Goal: Find specific page/section: Find specific page/section

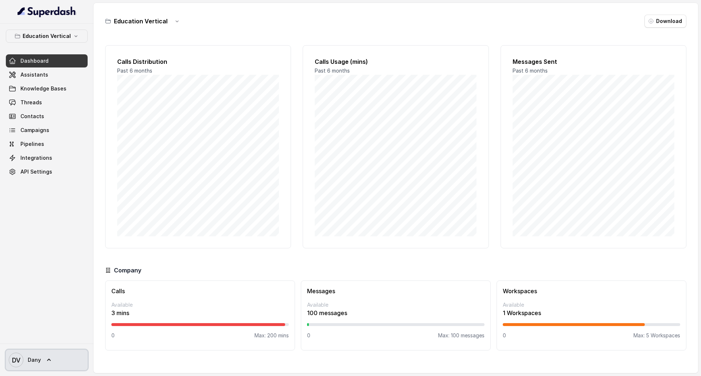
click at [40, 354] on span "DV Dany" at bounding box center [25, 360] width 32 height 15
click at [40, 78] on nav "Education Vertical Dashboard Assistants Knowledge Bases Threads Contacts Campai…" at bounding box center [46, 188] width 93 height 376
click at [40, 78] on link "Assistants" at bounding box center [47, 74] width 82 height 13
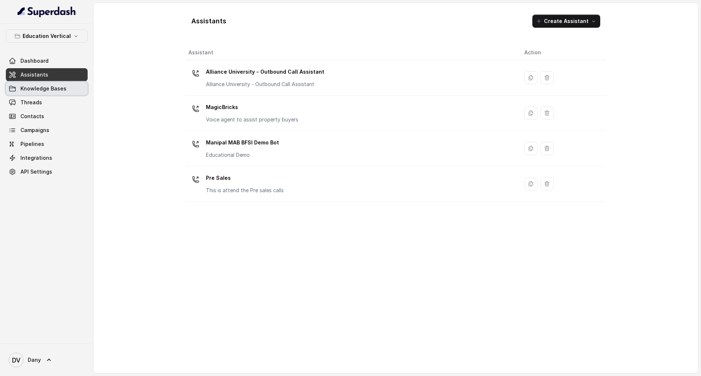
click at [59, 89] on span "Knowledge Bases" at bounding box center [43, 88] width 46 height 7
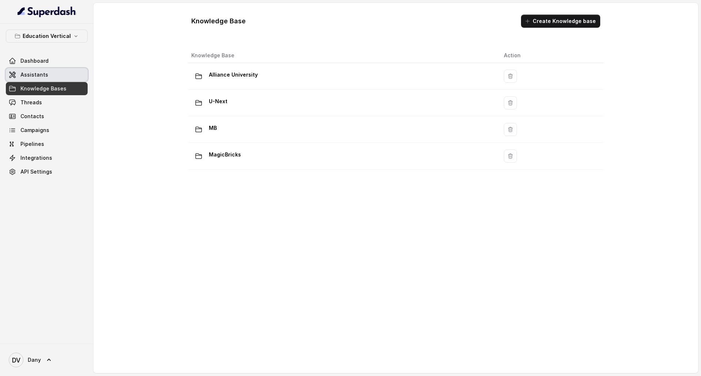
click at [56, 77] on link "Assistants" at bounding box center [47, 74] width 82 height 13
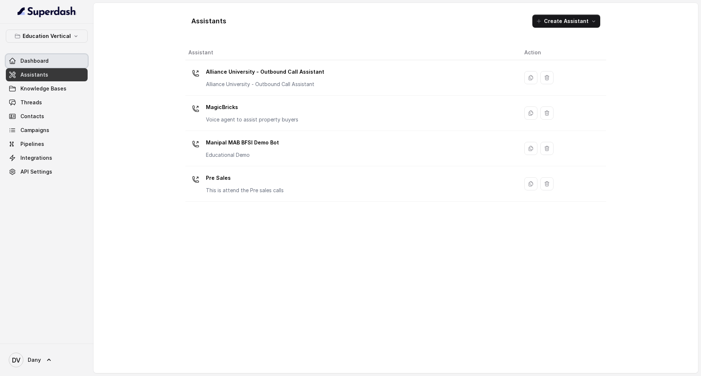
click at [37, 62] on span "Dashboard" at bounding box center [34, 60] width 28 height 7
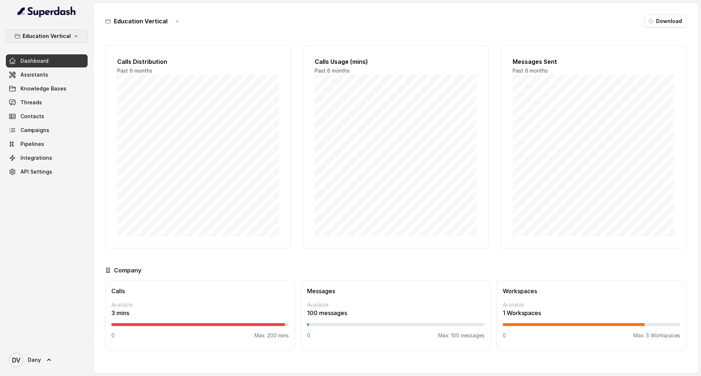
click at [65, 34] on p "Education Vertical" at bounding box center [47, 36] width 48 height 9
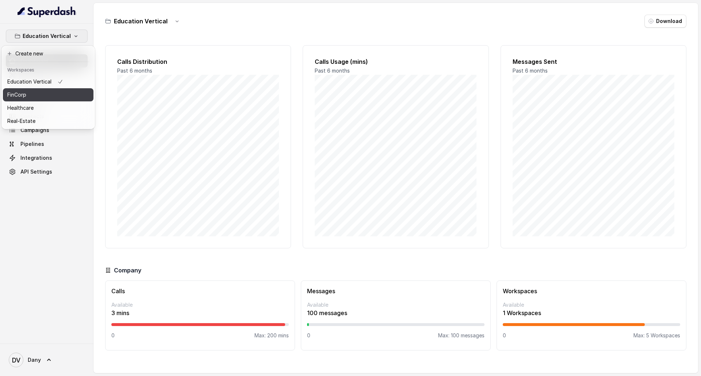
click at [63, 98] on button "FinCorp" at bounding box center [48, 94] width 91 height 13
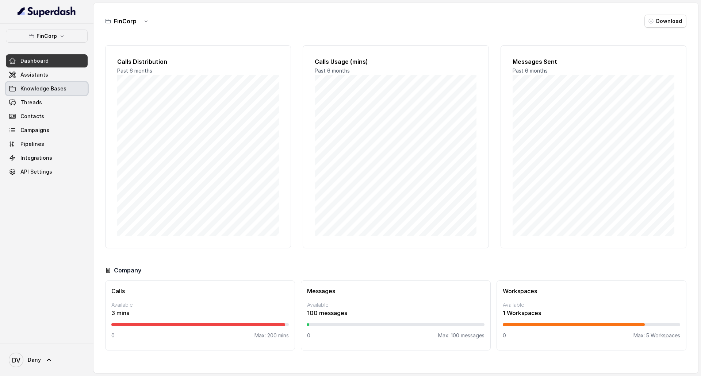
click at [38, 83] on link "Knowledge Bases" at bounding box center [47, 88] width 82 height 13
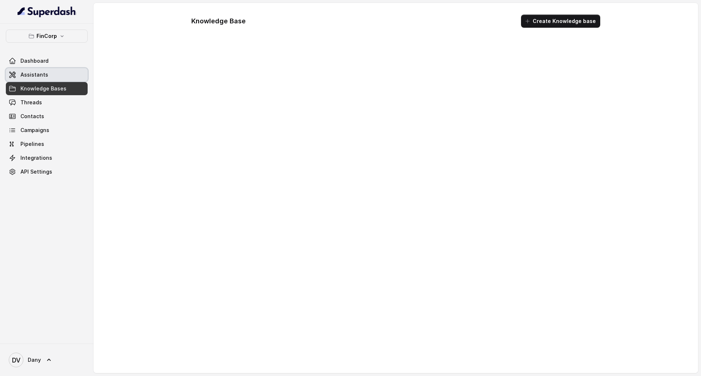
click at [40, 78] on link "Assistants" at bounding box center [47, 74] width 82 height 13
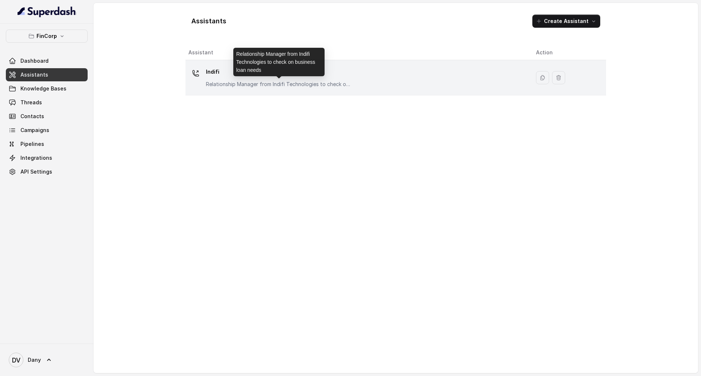
click at [291, 87] on p "Relationship Manager from Indifi Technologies to check on business loan needs" at bounding box center [279, 84] width 146 height 7
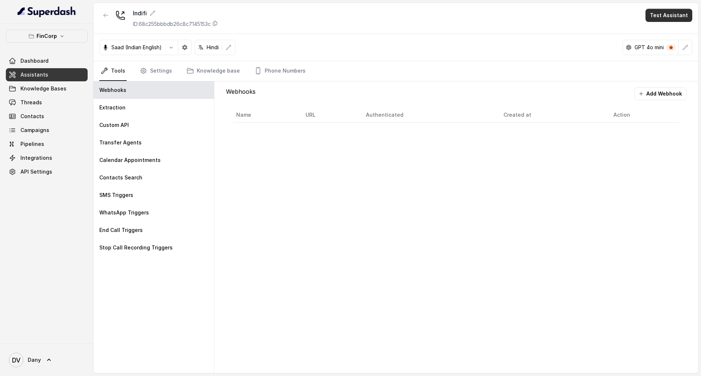
click at [673, 13] on button "Test Assistant" at bounding box center [668, 15] width 47 height 13
drag, startPoint x: 679, startPoint y: 46, endPoint x: 677, endPoint y: 35, distance: 11.8
click at [677, 35] on div "Phone Call Chat" at bounding box center [670, 39] width 49 height 29
click at [677, 35] on button "Phone Call" at bounding box center [670, 32] width 46 height 13
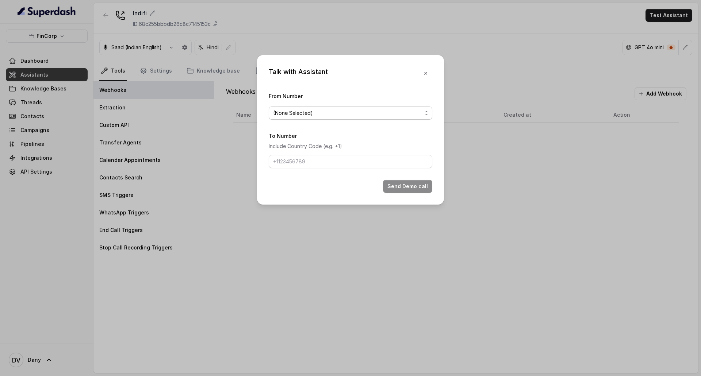
click at [320, 110] on span "(None Selected)" at bounding box center [347, 113] width 149 height 9
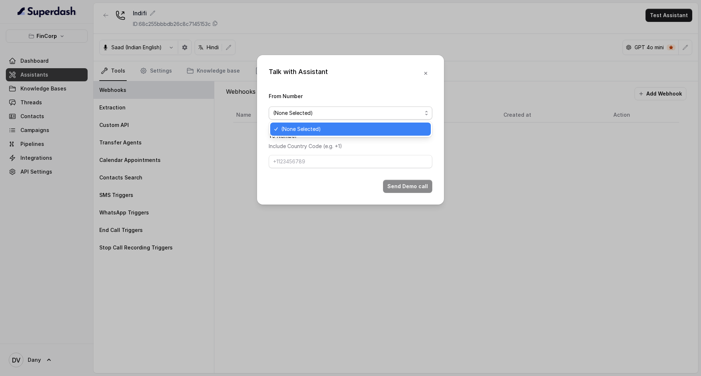
click at [326, 127] on span "(None Selected)" at bounding box center [353, 129] width 145 height 9
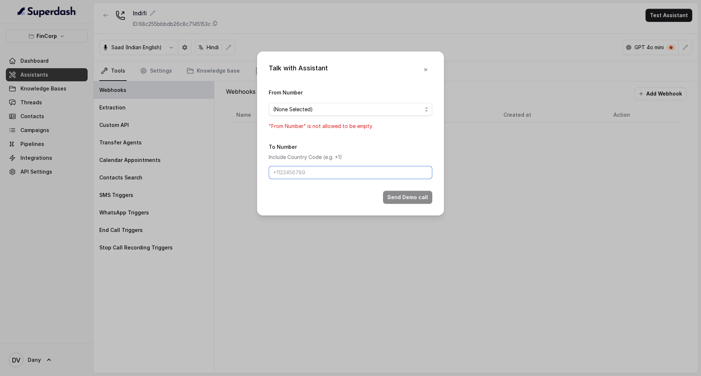
drag, startPoint x: 319, startPoint y: 166, endPoint x: 321, endPoint y: 170, distance: 4.4
click at [319, 166] on input "To Number" at bounding box center [351, 172] width 164 height 13
drag, startPoint x: 321, startPoint y: 172, endPoint x: 409, endPoint y: 163, distance: 88.4
click at [322, 172] on input "To Number" at bounding box center [351, 172] width 164 height 13
click at [449, 157] on div "Talk with Assistant From Number (None Selected) "From Number" is not allowed to…" at bounding box center [350, 188] width 701 height 376
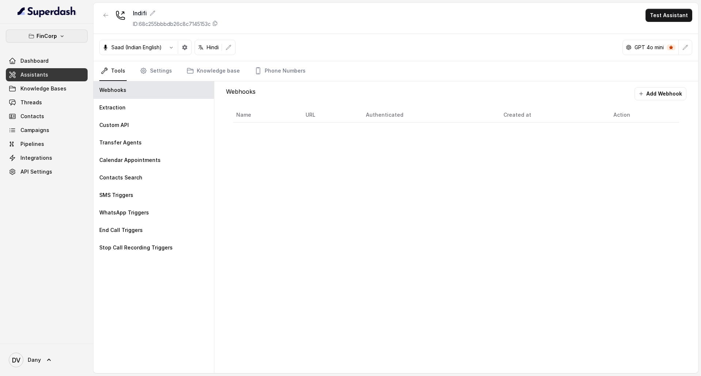
click at [54, 31] on button "FinCorp" at bounding box center [47, 36] width 82 height 13
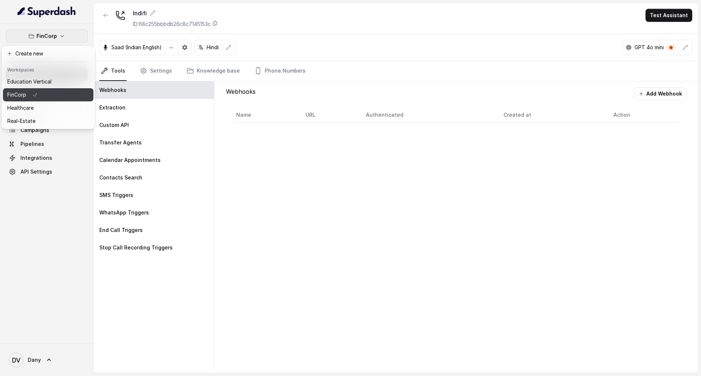
click at [41, 99] on div "FinCorp" at bounding box center [29, 95] width 44 height 9
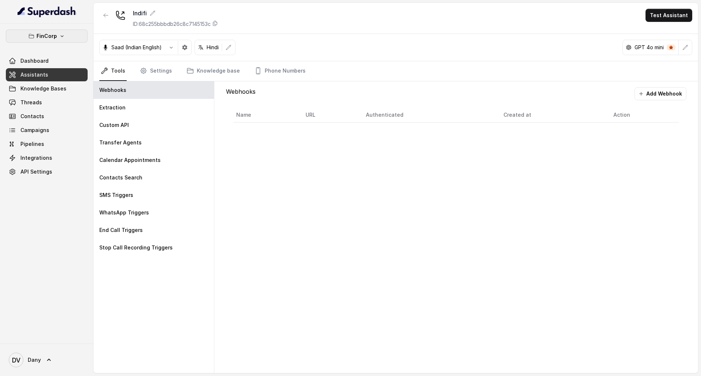
click at [50, 34] on p "FinCorp" at bounding box center [47, 36] width 20 height 9
click at [688, 19] on div "FinCorp Dashboard Assistants Knowledge Bases Threads Contacts Campaigns Pipelin…" at bounding box center [350, 188] width 701 height 376
click at [69, 40] on button "FinCorp" at bounding box center [47, 36] width 82 height 13
click at [652, 10] on div "FinCorp Dashboard Assistants Knowledge Bases Threads Contacts Campaigns Pipelin…" at bounding box center [350, 188] width 701 height 376
click at [658, 18] on button "Test Assistant" at bounding box center [668, 15] width 47 height 13
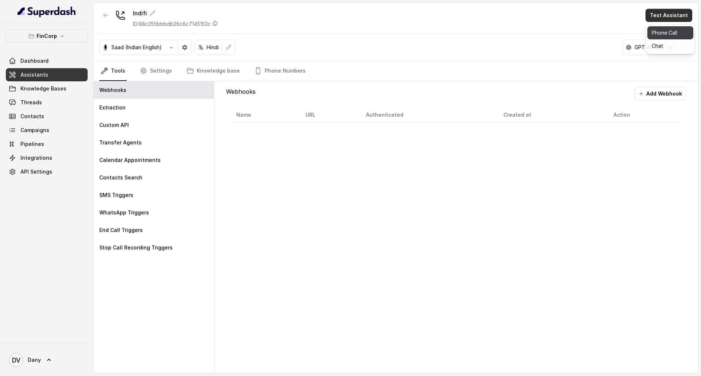
click at [673, 34] on button "Phone Call" at bounding box center [670, 32] width 46 height 13
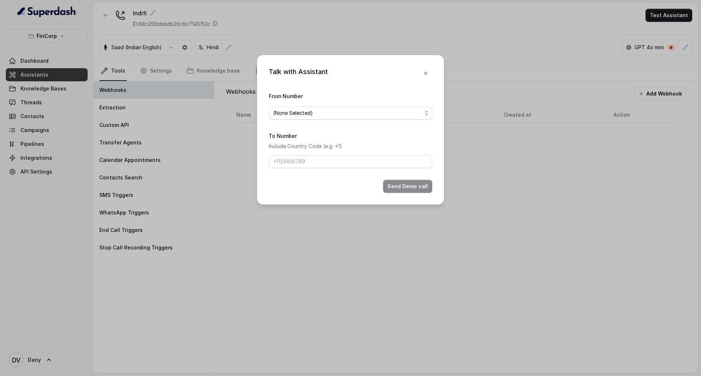
click at [304, 104] on div "From Number (None Selected)" at bounding box center [351, 106] width 164 height 28
click at [304, 107] on span "(None Selected)" at bounding box center [351, 113] width 164 height 13
click at [425, 78] on div "Talk with Assistant From Number (None Selected) To Number Include Country Code …" at bounding box center [350, 130] width 187 height 150
click at [425, 75] on icon "button" at bounding box center [426, 73] width 6 height 6
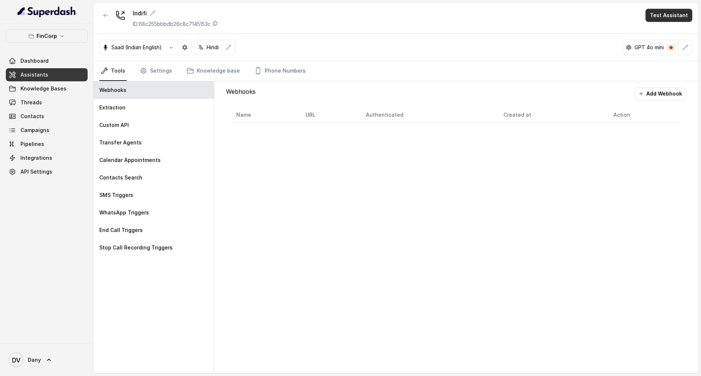
click at [663, 13] on button "Test Assistant" at bounding box center [668, 15] width 47 height 13
click at [687, 32] on button "Phone Call" at bounding box center [670, 32] width 46 height 13
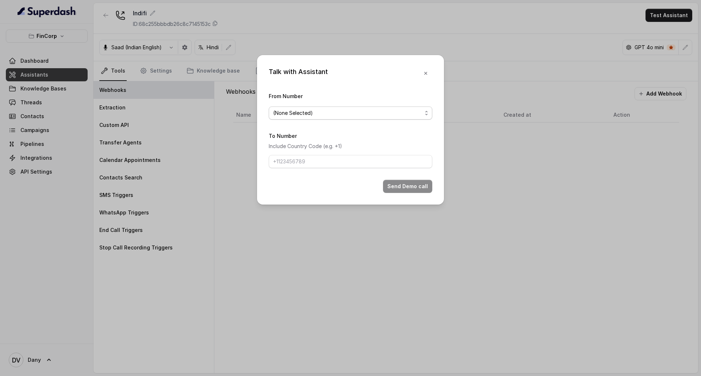
click at [330, 115] on span "(None Selected)" at bounding box center [347, 113] width 149 height 9
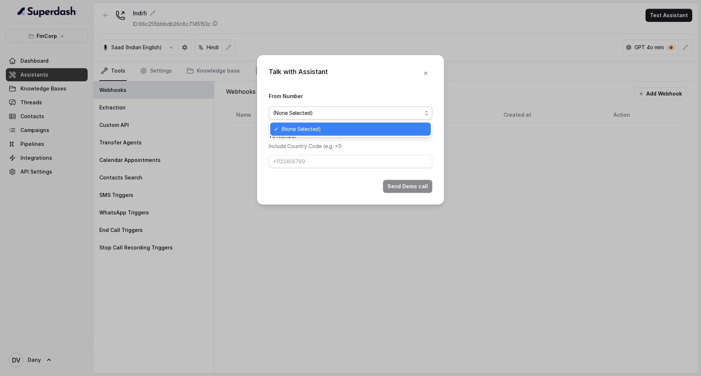
click at [331, 98] on div "From Number (None Selected)" at bounding box center [351, 106] width 164 height 28
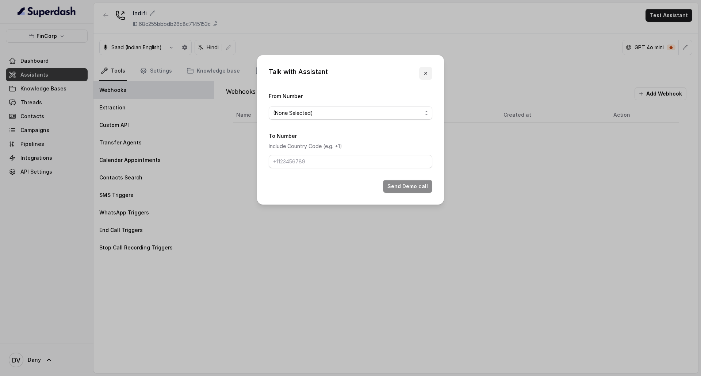
click at [423, 71] on icon "button" at bounding box center [426, 73] width 6 height 6
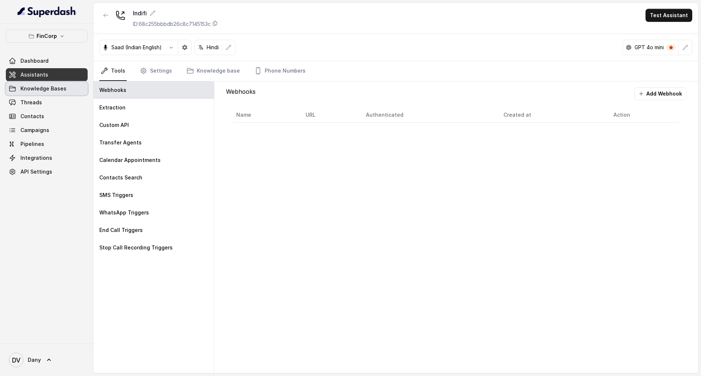
click at [32, 84] on link "Knowledge Bases" at bounding box center [47, 88] width 82 height 13
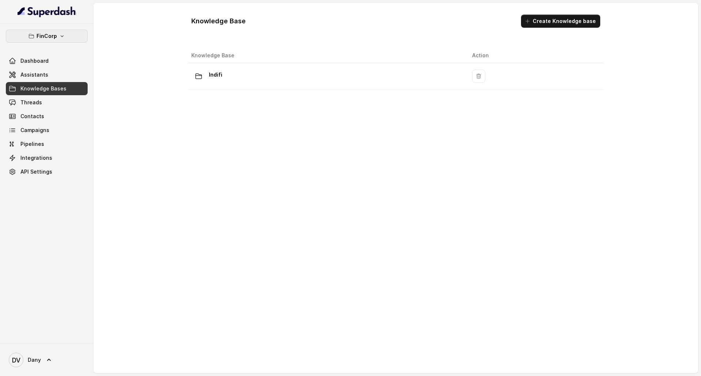
click at [55, 35] on p "FinCorp" at bounding box center [47, 36] width 20 height 9
click at [63, 84] on button "Education Vertical" at bounding box center [48, 81] width 91 height 13
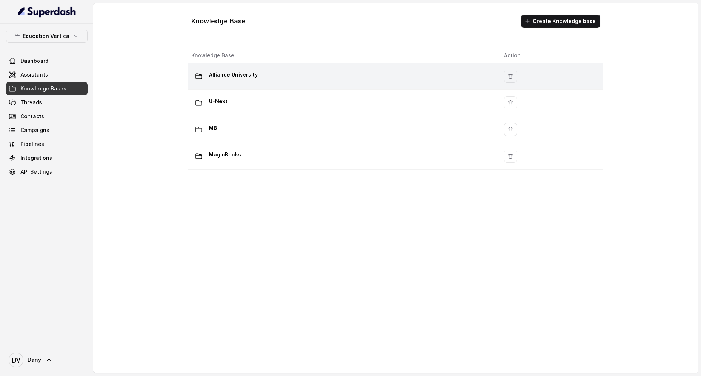
click at [234, 76] on p "Alliance University" at bounding box center [233, 75] width 49 height 12
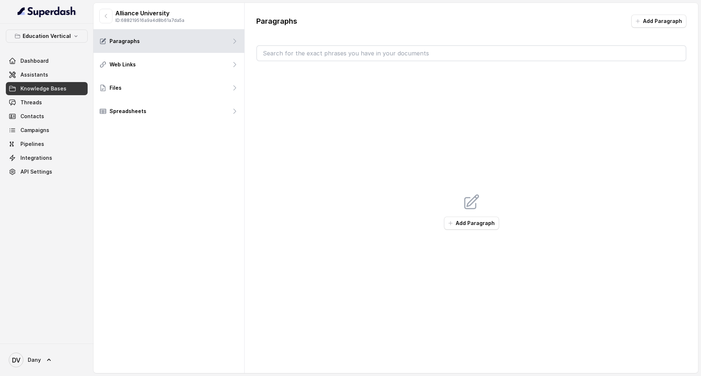
click at [54, 89] on span "Knowledge Bases" at bounding box center [43, 88] width 46 height 7
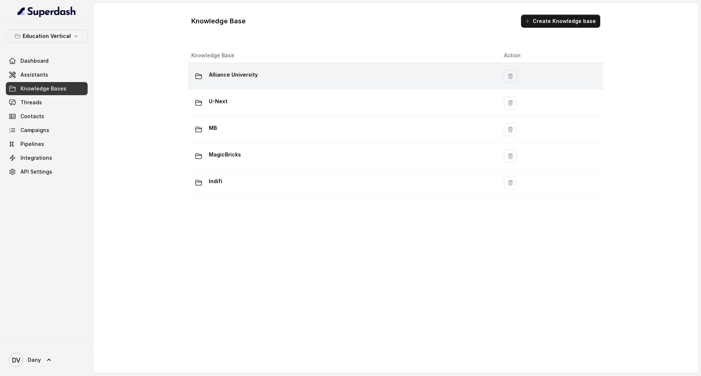
click at [225, 85] on td "Alliance University" at bounding box center [343, 76] width 310 height 27
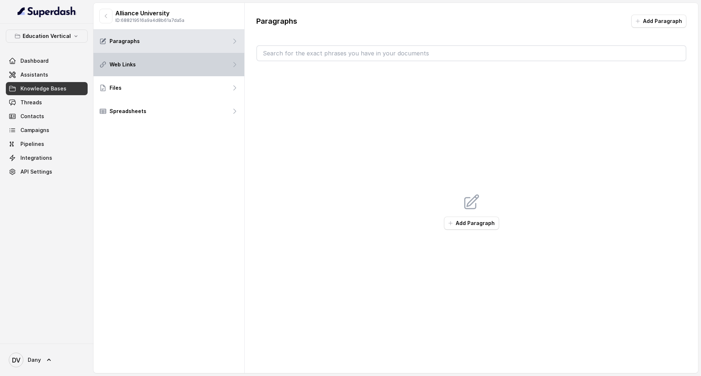
click at [180, 69] on div "Web Links" at bounding box center [168, 64] width 151 height 23
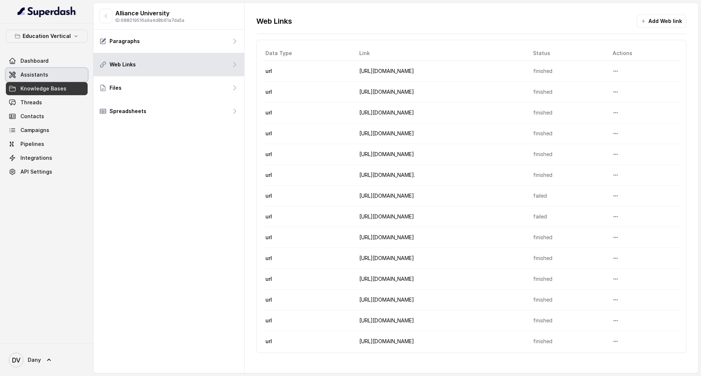
click at [56, 78] on link "Assistants" at bounding box center [47, 74] width 82 height 13
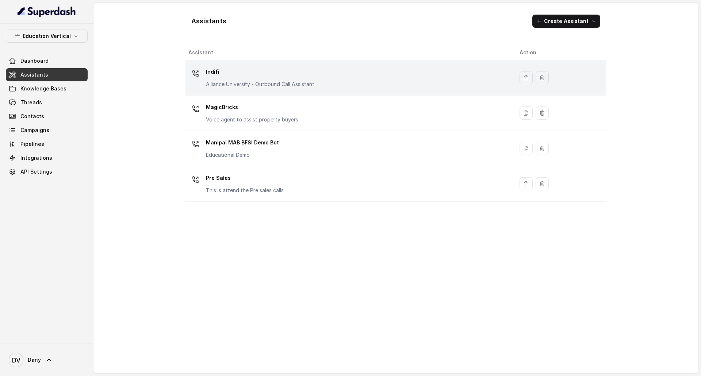
click at [271, 78] on div "Indifi Alliance University - Outbound Call Assistant" at bounding box center [260, 77] width 108 height 22
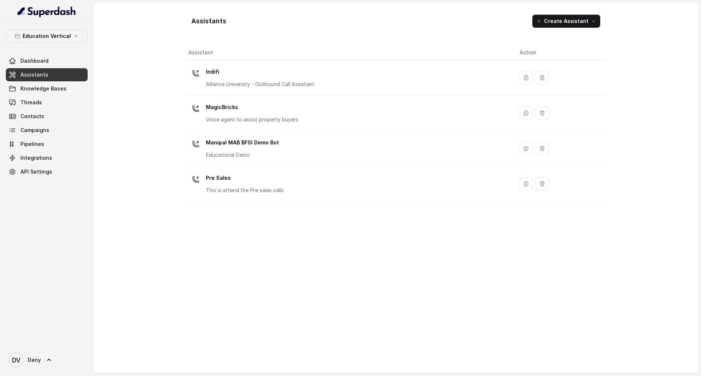
click at [292, 75] on p "Indifi" at bounding box center [260, 72] width 108 height 12
